Goal: Task Accomplishment & Management: Use online tool/utility

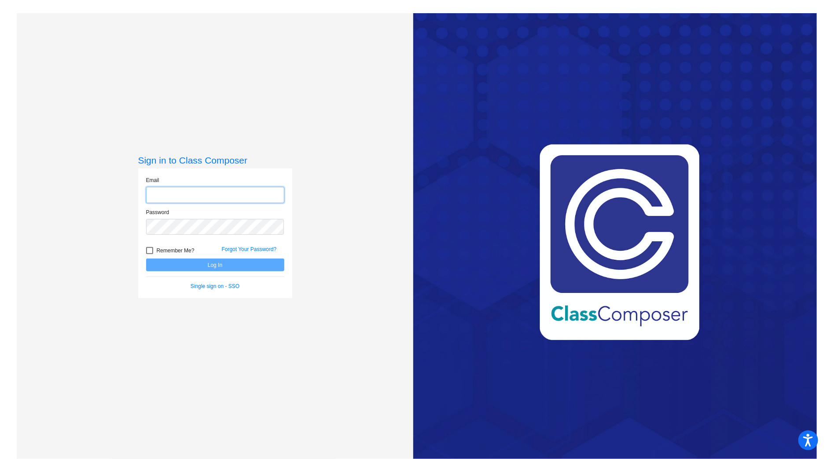
type input "[EMAIL_ADDRESS][DOMAIN_NAME]"
click at [115, 256] on div "Sign in to Class Composer Email [EMAIL_ADDRESS][DOMAIN_NAME] Password Remember …" at bounding box center [215, 242] width 397 height 459
click at [174, 261] on button "Log In" at bounding box center [215, 265] width 138 height 13
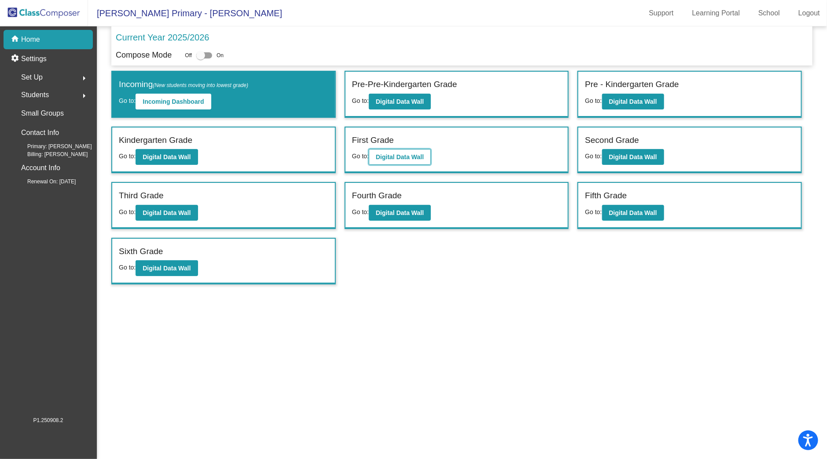
click at [393, 160] on button "Digital Data Wall" at bounding box center [400, 157] width 62 height 16
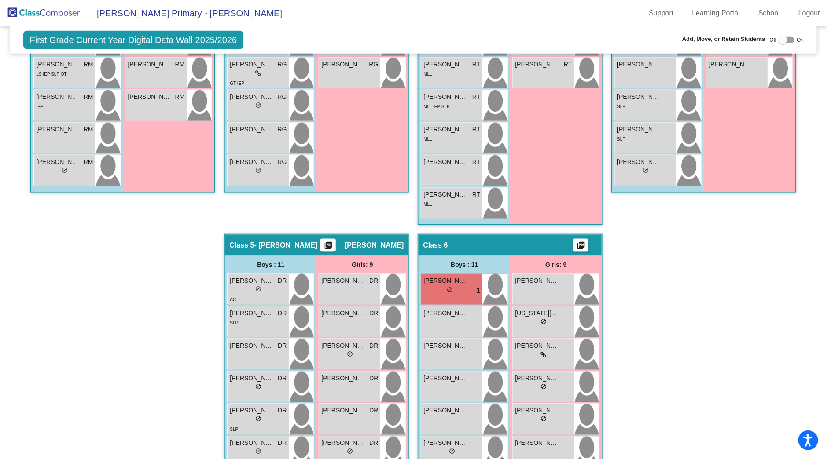
scroll to position [647, 0]
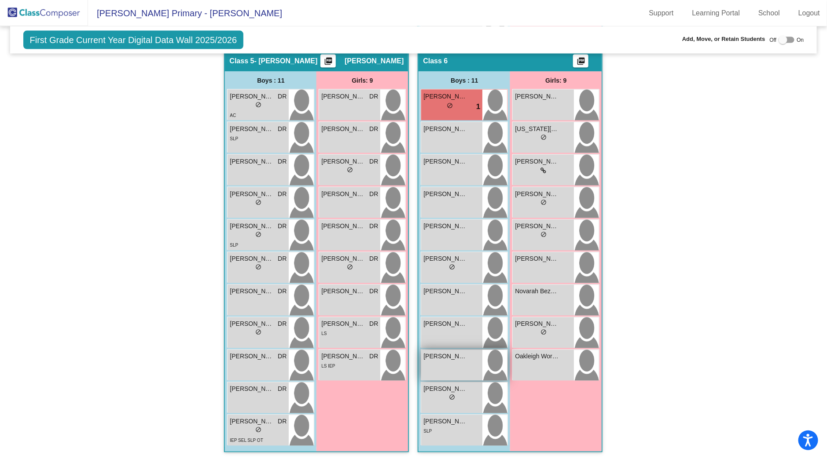
click at [458, 356] on span "[PERSON_NAME]" at bounding box center [445, 356] width 44 height 9
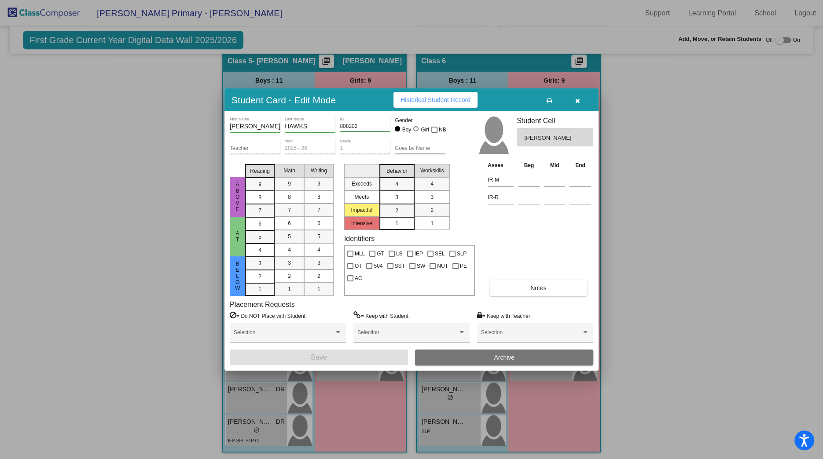
click at [577, 99] on icon "button" at bounding box center [577, 101] width 5 height 6
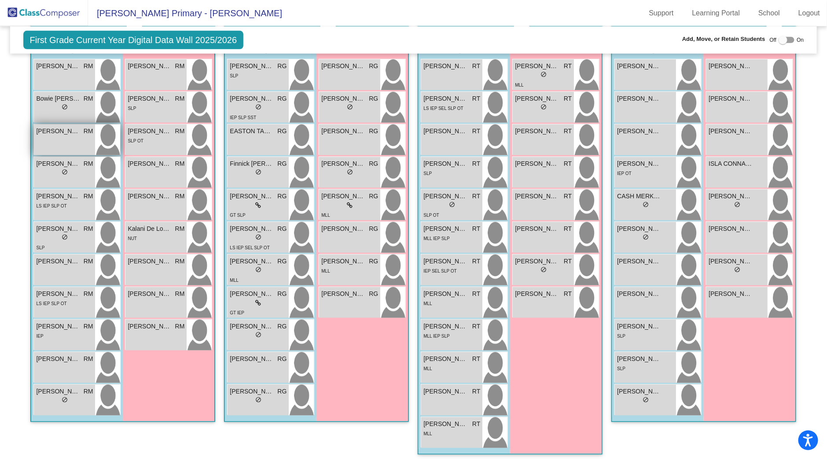
scroll to position [0, 0]
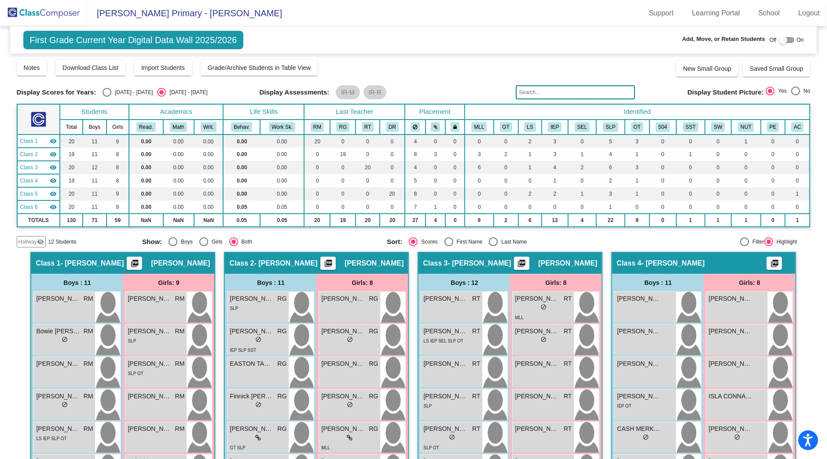
click at [108, 92] on div "Select an option" at bounding box center [107, 92] width 9 height 9
click at [107, 97] on input "[DATE] - [DATE]" at bounding box center [106, 97] width 0 height 0
radio input "true"
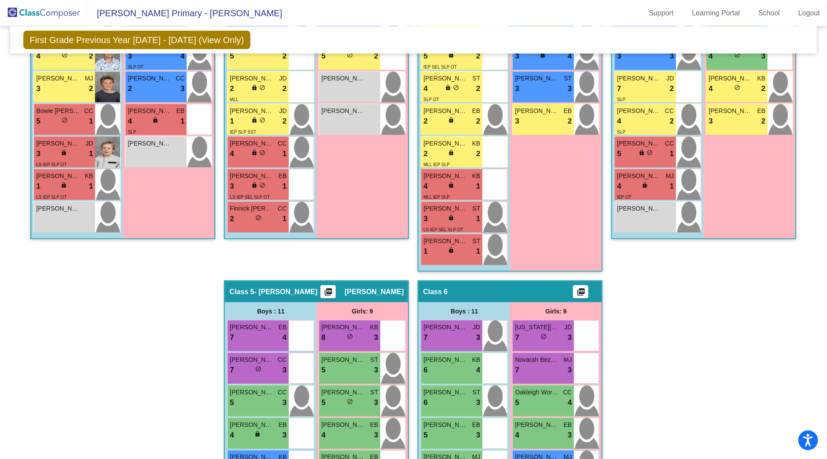
scroll to position [279, 0]
